Goal: Information Seeking & Learning: Understand process/instructions

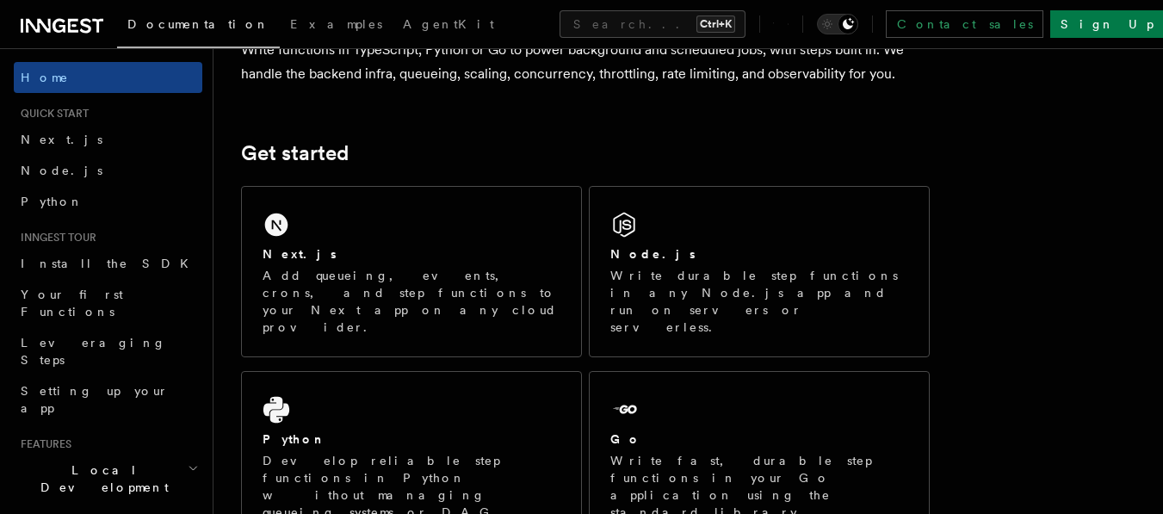
scroll to position [3, 0]
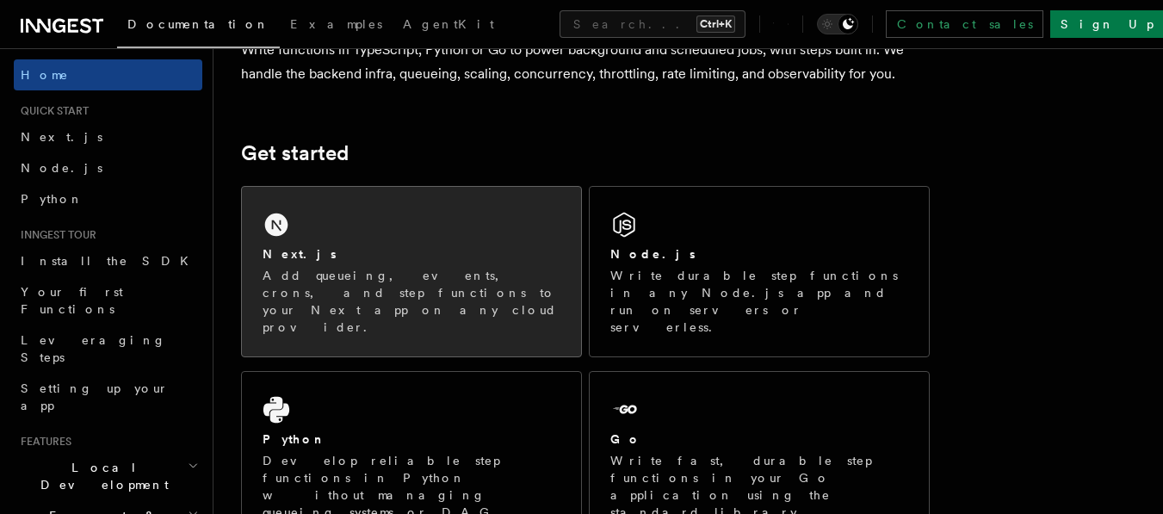
click at [443, 282] on p "Add queueing, events, crons, and step functions to your Next app on any cloud p…" at bounding box center [412, 301] width 298 height 69
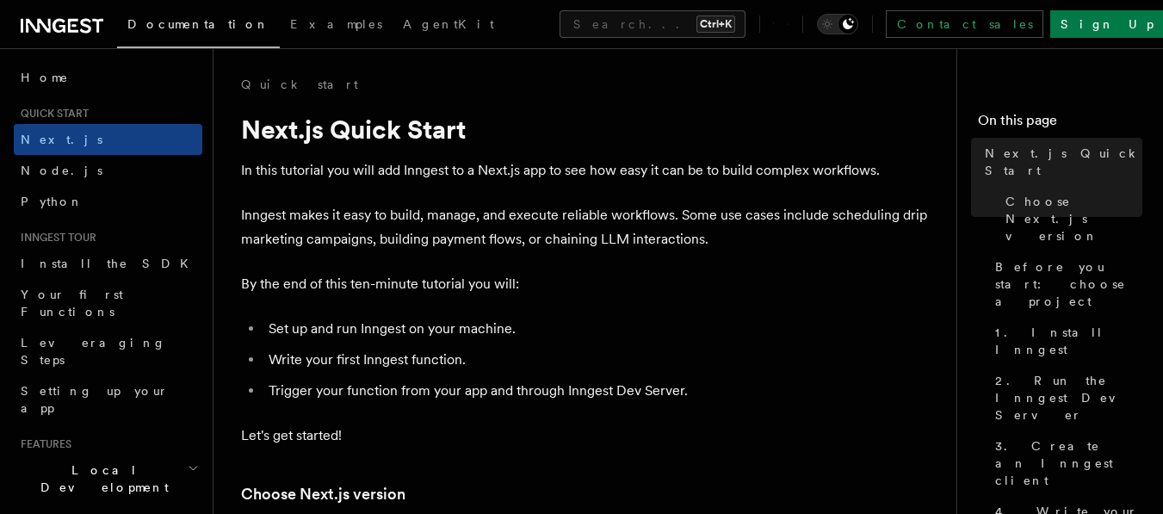
click at [386, 363] on li "Write your first Inngest function." at bounding box center [597, 360] width 667 height 24
copy li "Inngest"
